Goal: Task Accomplishment & Management: Use online tool/utility

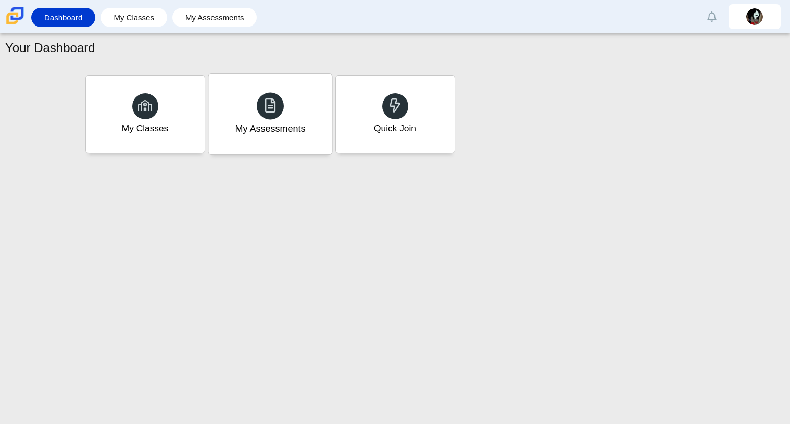
click at [305, 121] on div "My Assessments" at bounding box center [269, 114] width 123 height 80
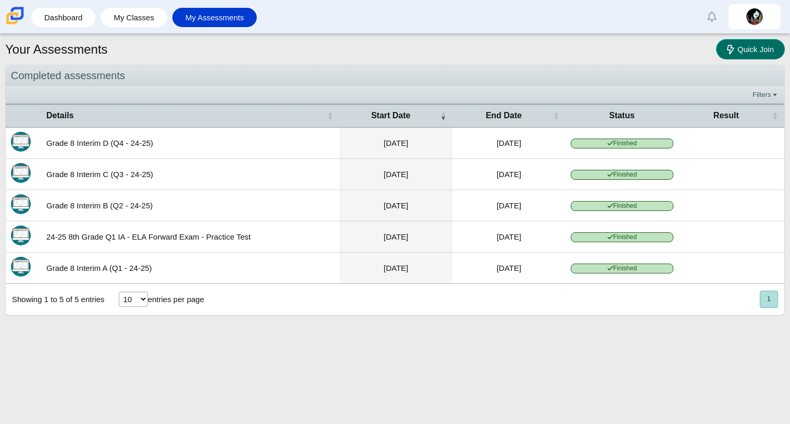
click at [767, 50] on span "Quick Join" at bounding box center [755, 49] width 36 height 9
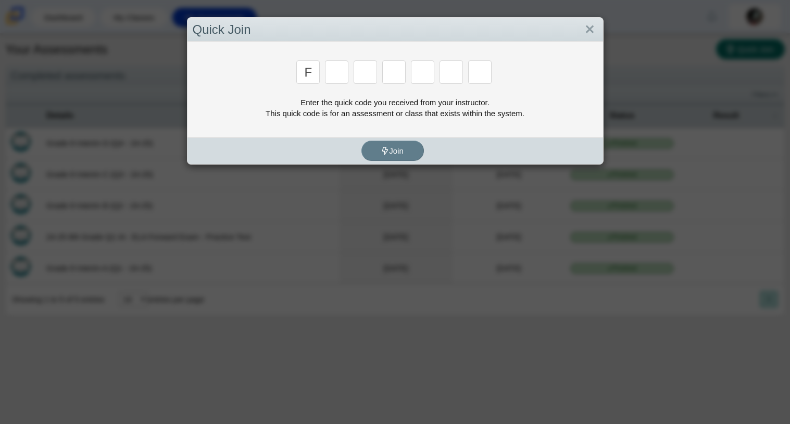
type input "f"
type input "7"
type input "m"
type input "c"
type input "h"
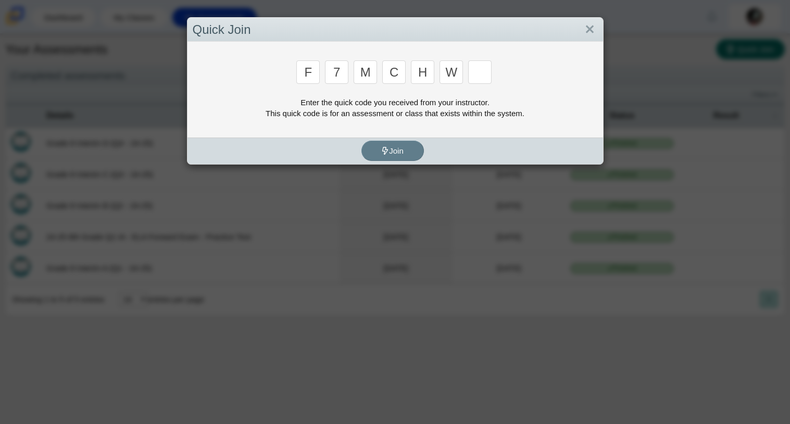
type input "w"
type input "k"
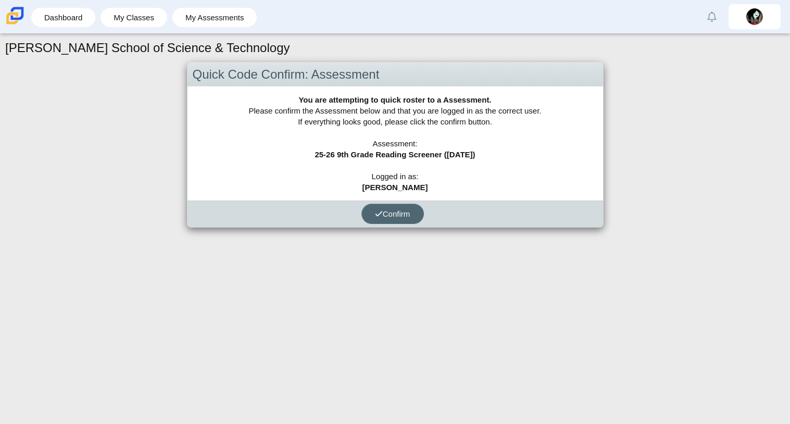
click at [409, 214] on span "Confirm" at bounding box center [392, 213] width 35 height 9
